Goal: Task Accomplishment & Management: Manage account settings

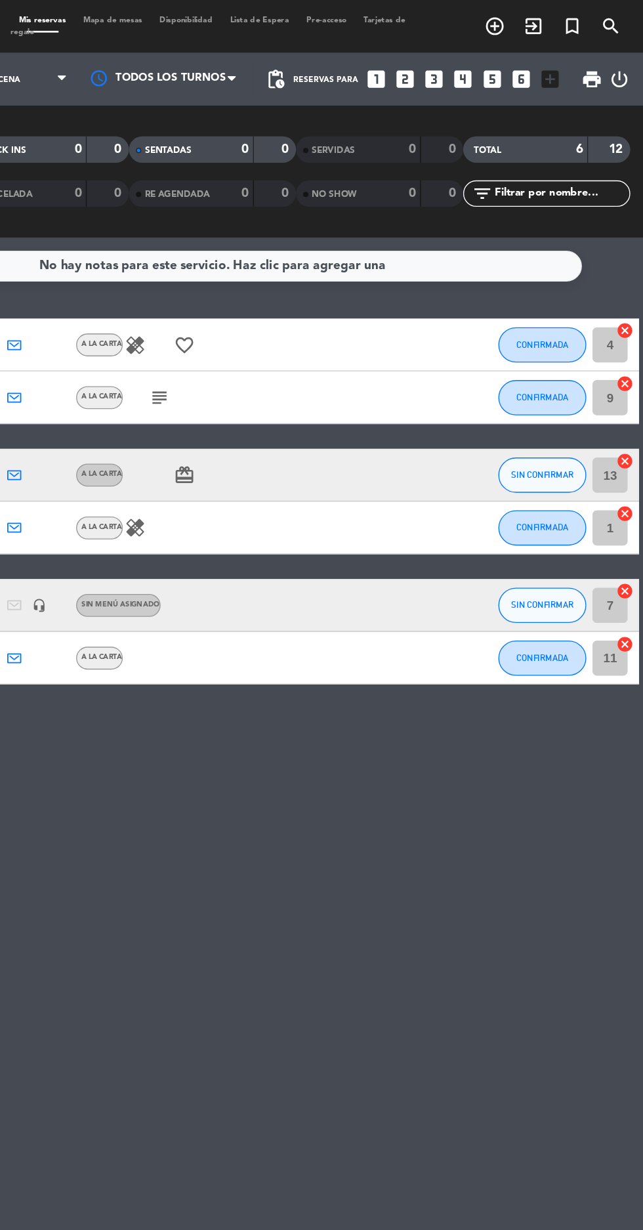
click at [629, 62] on icon "power_settings_new" at bounding box center [625, 59] width 16 height 16
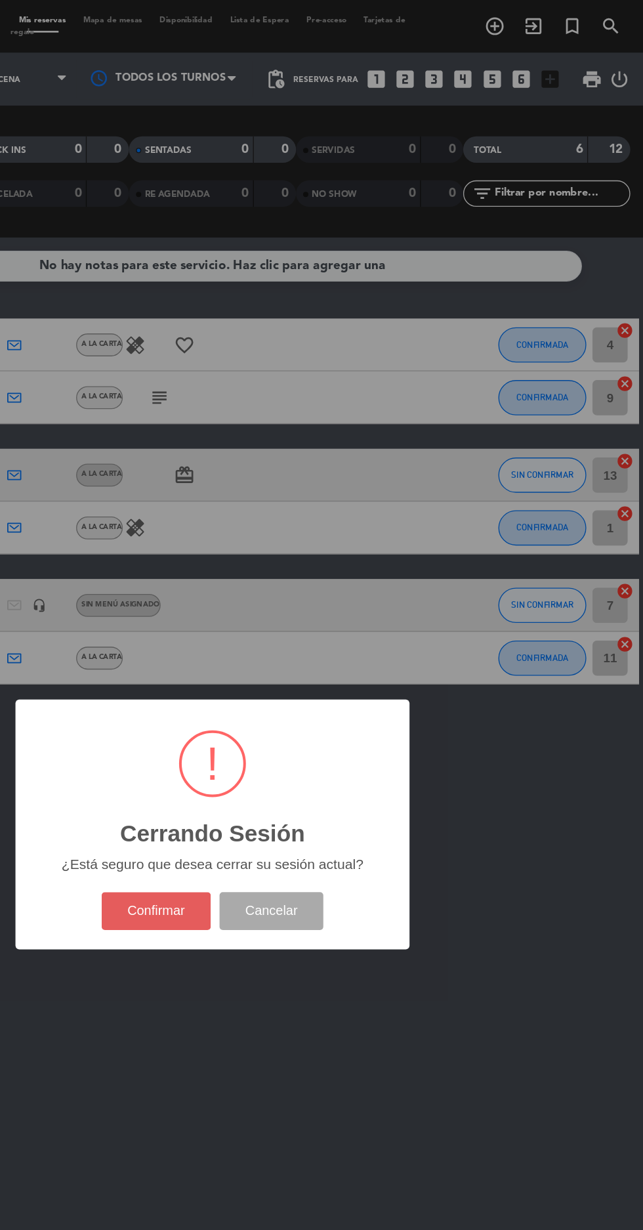
click at [267, 690] on button "Confirmar" at bounding box center [280, 679] width 82 height 28
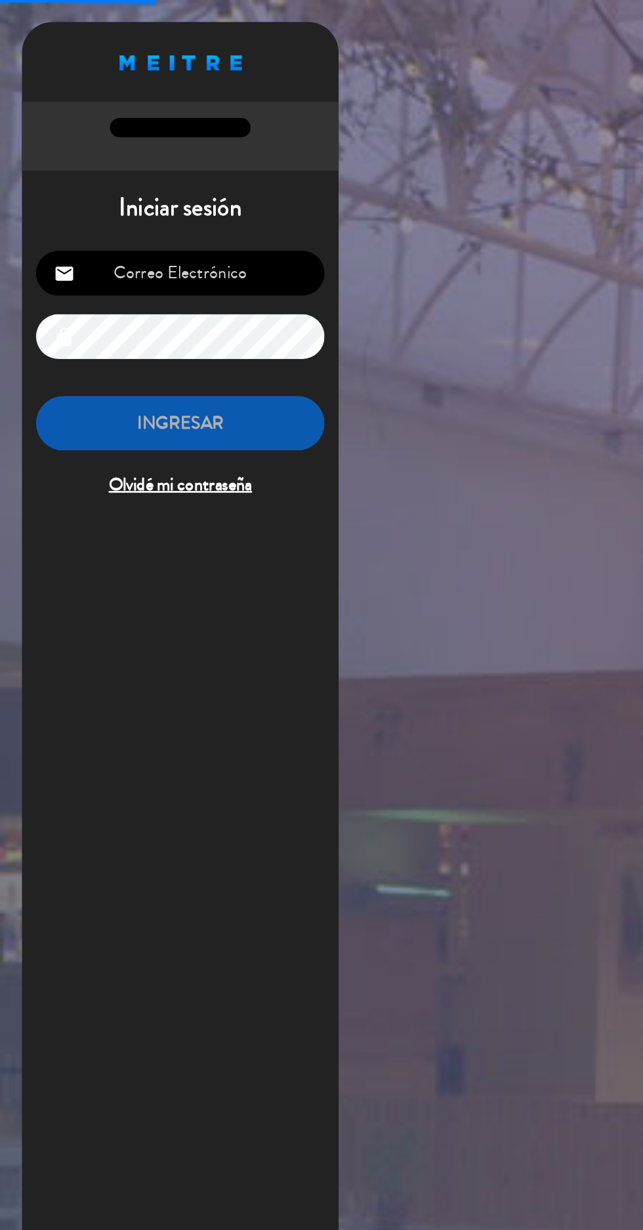
click at [115, 209] on input "email" at bounding box center [134, 203] width 215 height 33
type input "[EMAIL_ADDRESS][DOMAIN_NAME]"
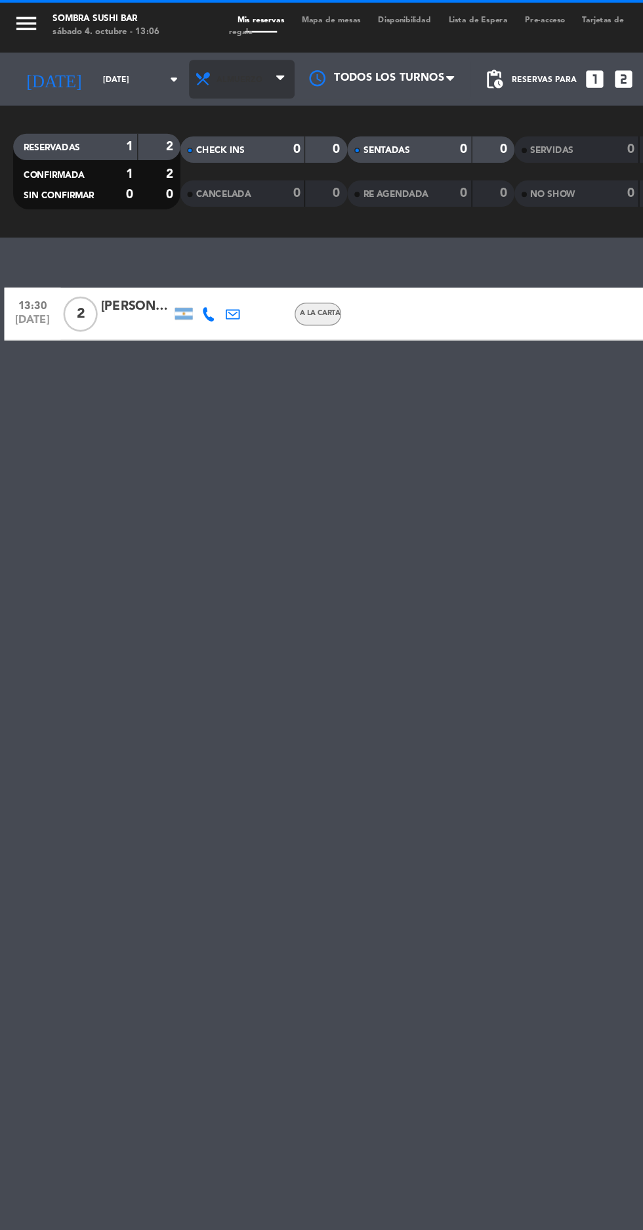
click at [172, 59] on span "Almuerzo" at bounding box center [178, 59] width 34 height 7
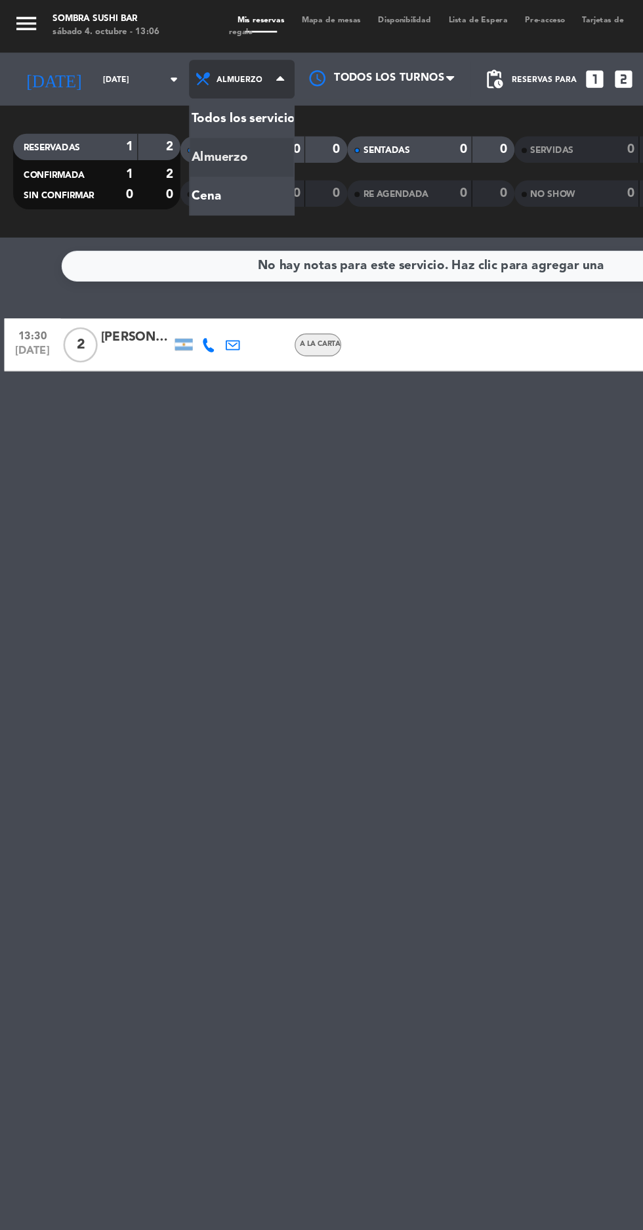
click at [148, 152] on div "menu Sombra Sushi Bar [DATE] 4. octubre - 13:06 Mis reservas Mapa de mesas Disp…" at bounding box center [321, 88] width 643 height 177
